Goal: Information Seeking & Learning: Learn about a topic

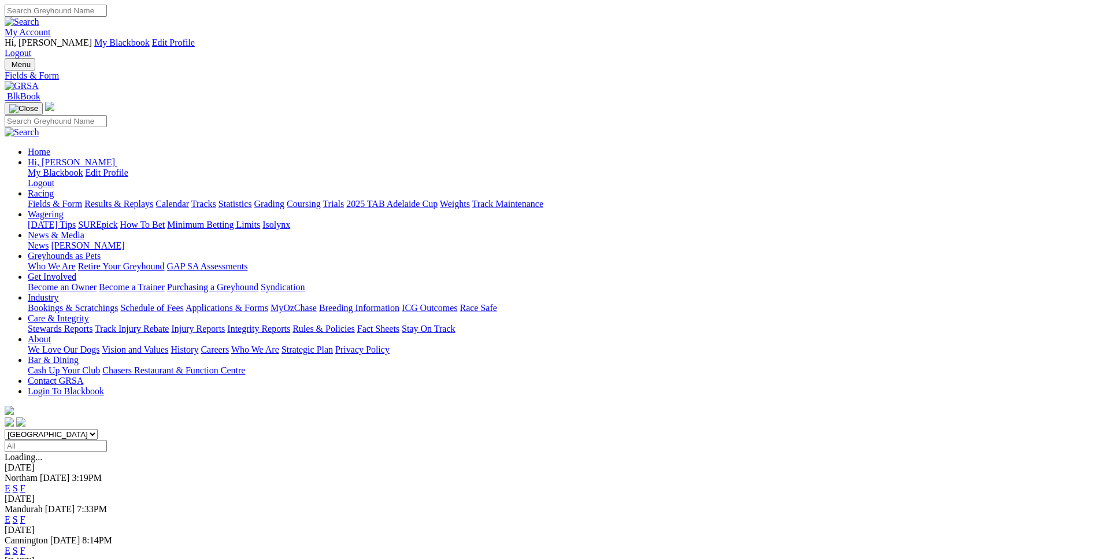
select select "WA"
click at [10, 483] on link "E" at bounding box center [8, 488] width 6 height 10
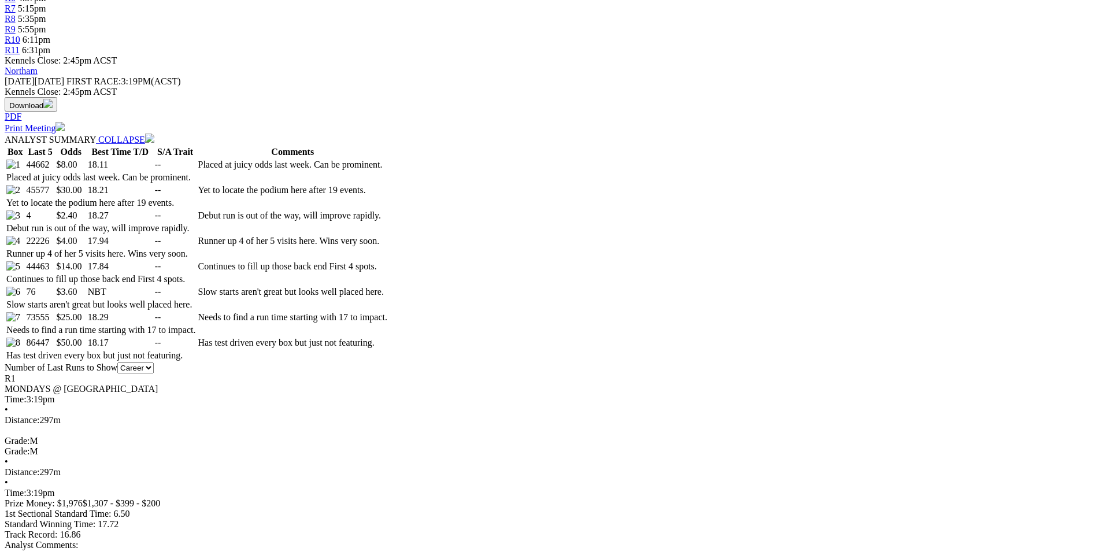
scroll to position [517, 0]
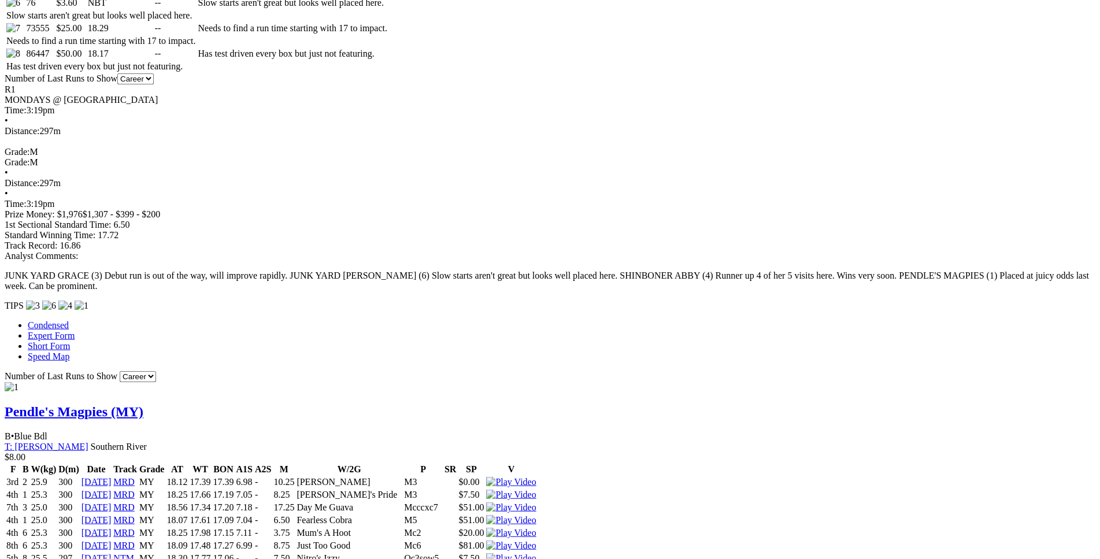
scroll to position [811, 0]
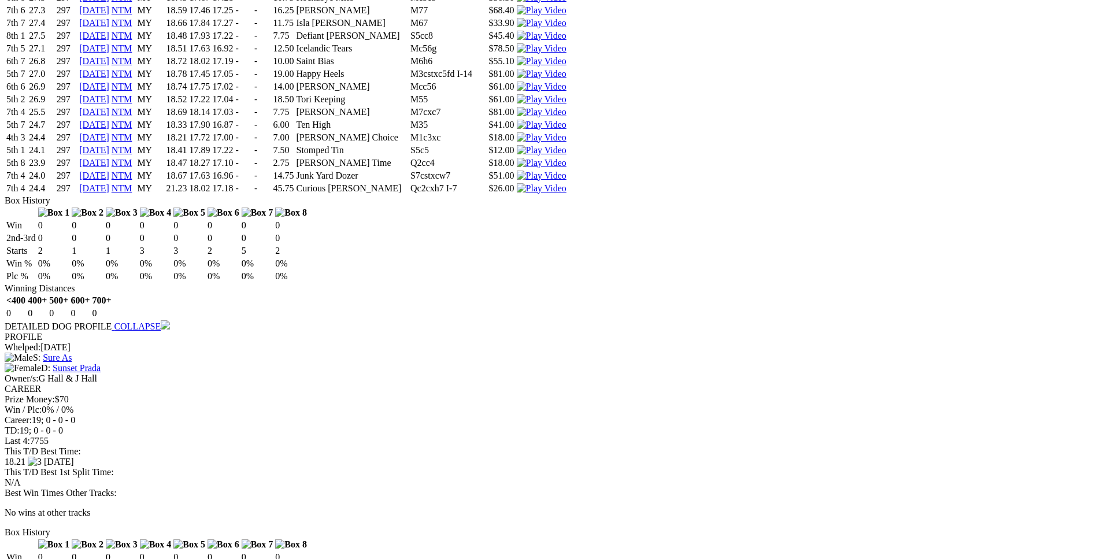
scroll to position [2100, 0]
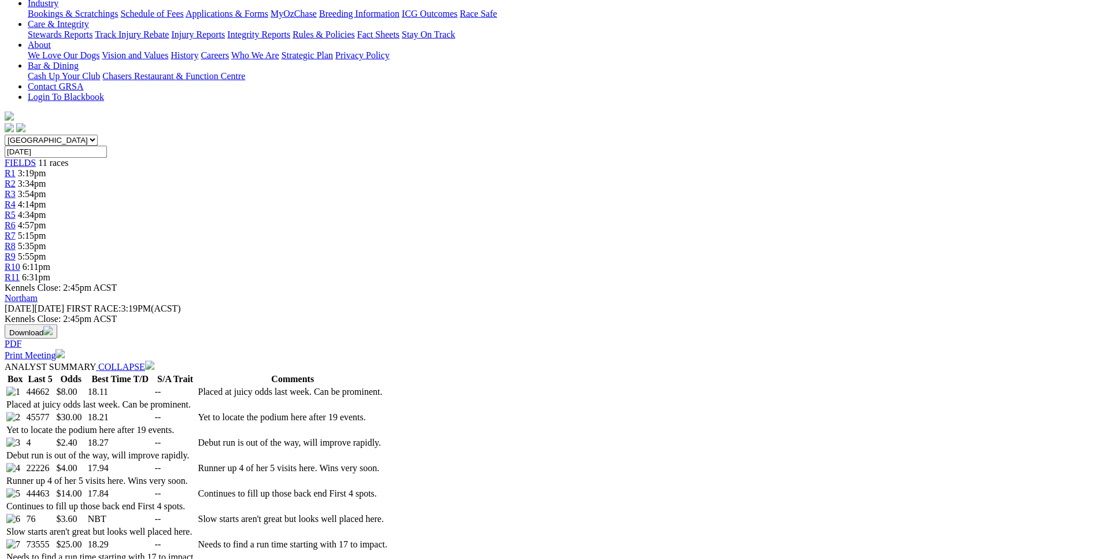
scroll to position [295, 0]
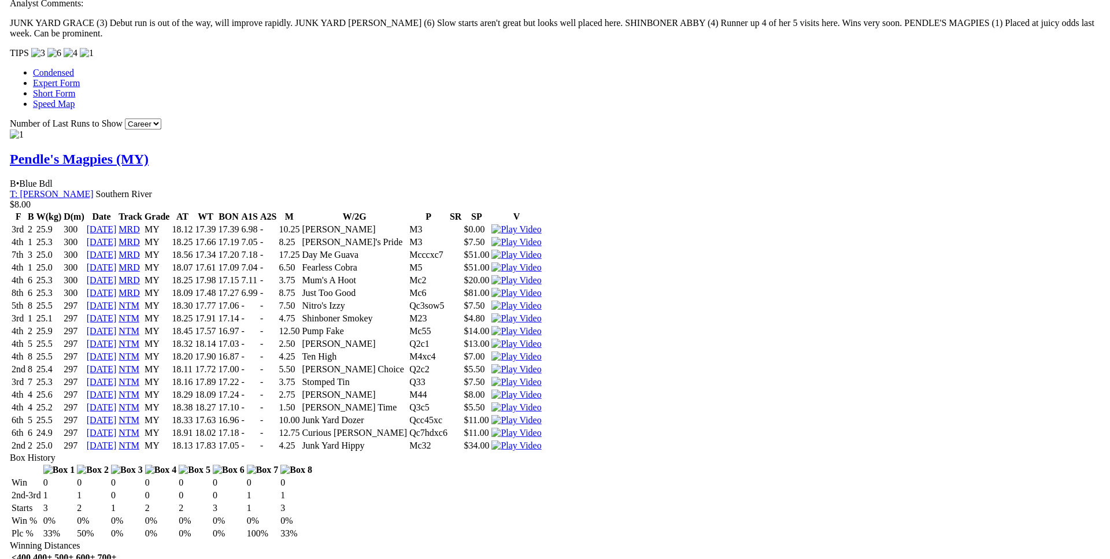
scroll to position [1062, 0]
